Goal: Information Seeking & Learning: Understand process/instructions

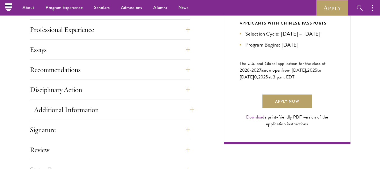
scroll to position [351, 0]
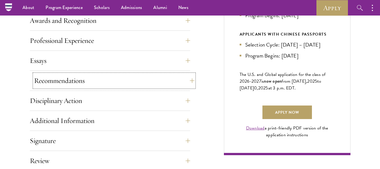
click at [189, 83] on button "Recommendations" at bounding box center [114, 81] width 160 height 14
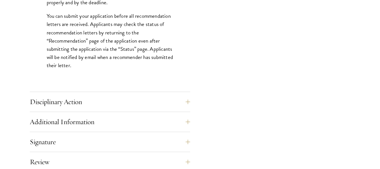
scroll to position [834, 0]
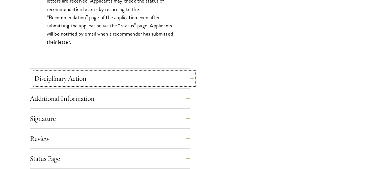
click at [187, 82] on button "Disciplinary Action" at bounding box center [114, 78] width 160 height 14
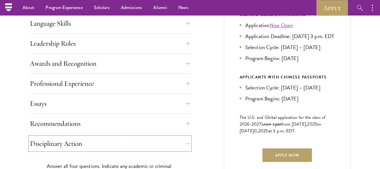
scroll to position [307, 0]
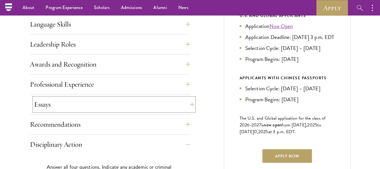
click at [183, 105] on button "Essays" at bounding box center [114, 104] width 160 height 14
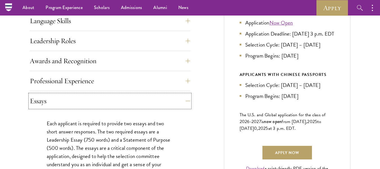
scroll to position [262, 0]
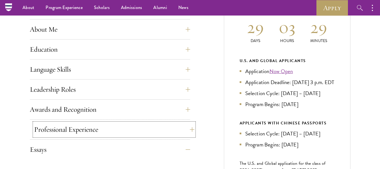
click at [190, 132] on button "Professional Experience" at bounding box center [114, 129] width 160 height 14
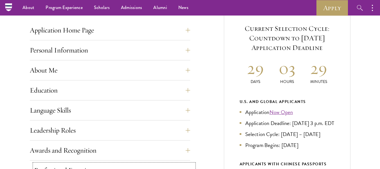
scroll to position [221, 0]
click at [185, 96] on button "Education" at bounding box center [114, 91] width 160 height 14
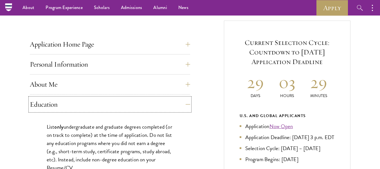
scroll to position [207, 0]
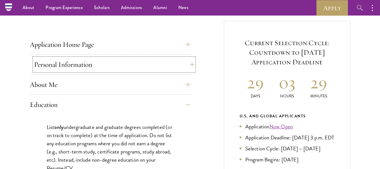
click at [180, 66] on button "Personal Information" at bounding box center [114, 65] width 160 height 14
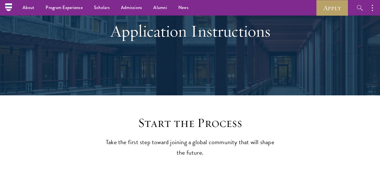
scroll to position [44, 0]
